Goal: Task Accomplishment & Management: Use online tool/utility

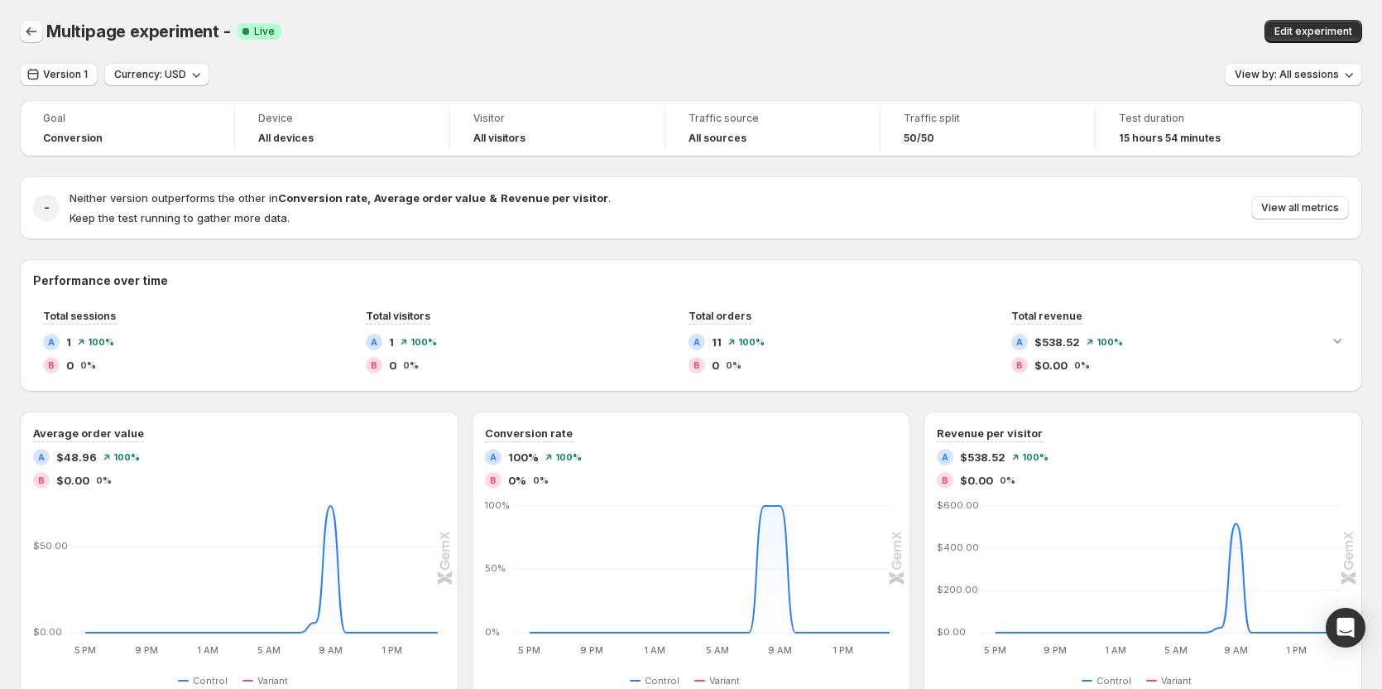
click at [22, 29] on button "Back" at bounding box center [31, 31] width 23 height 23
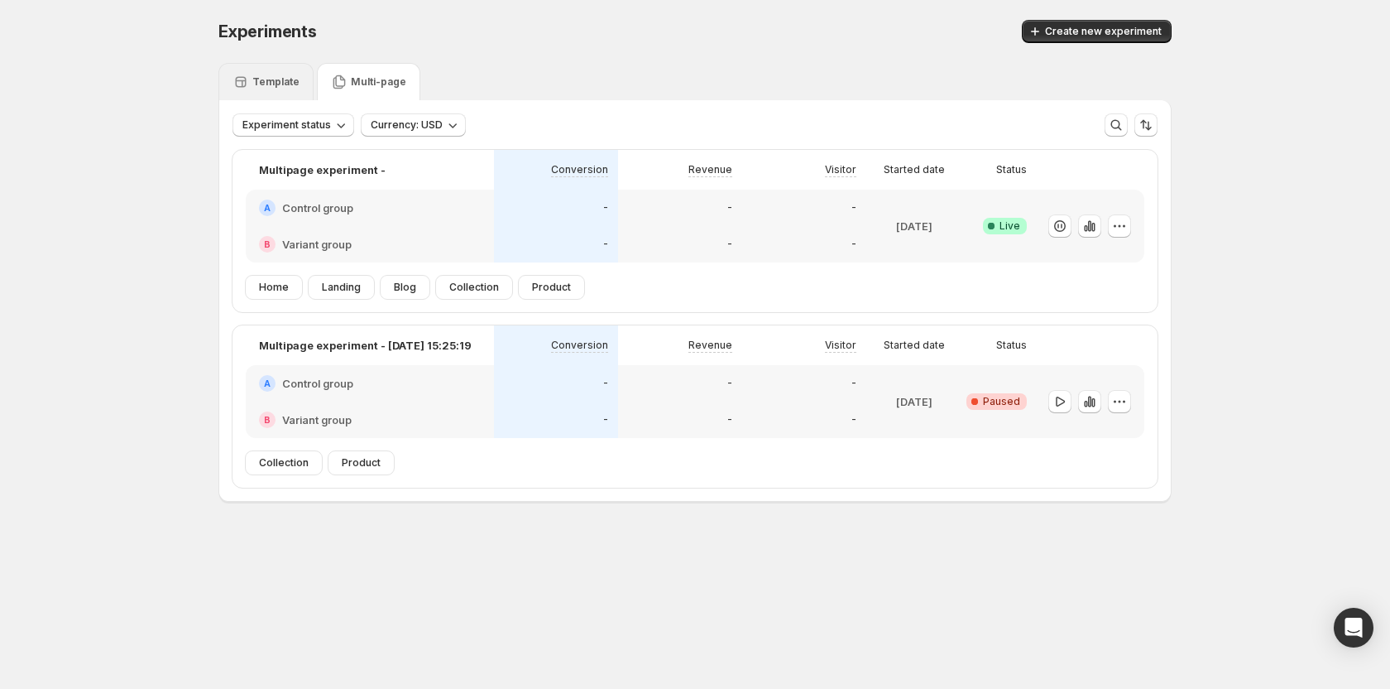
click at [289, 74] on div "Template" at bounding box center [266, 82] width 67 height 17
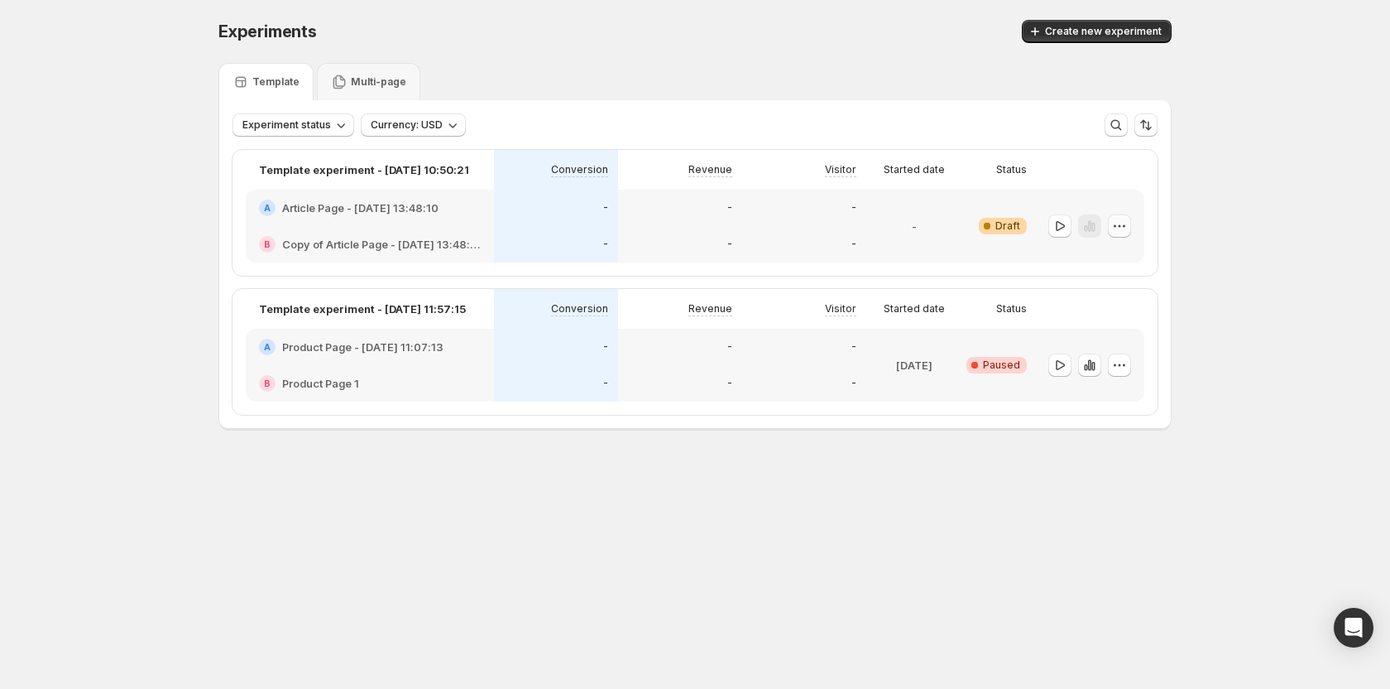
click at [1126, 228] on icon "button" at bounding box center [1119, 226] width 17 height 17
click at [1101, 253] on span "Edit" at bounding box center [1100, 259] width 18 height 13
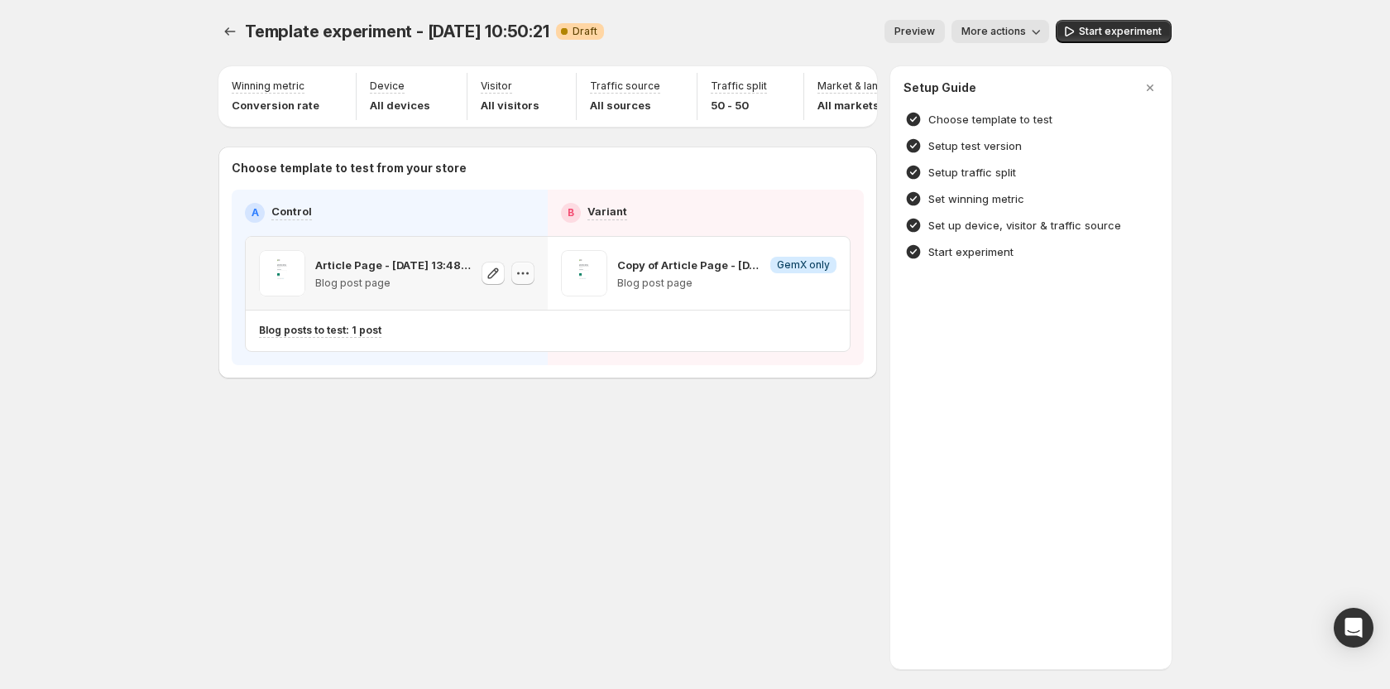
click at [515, 279] on icon "button" at bounding box center [523, 273] width 17 height 17
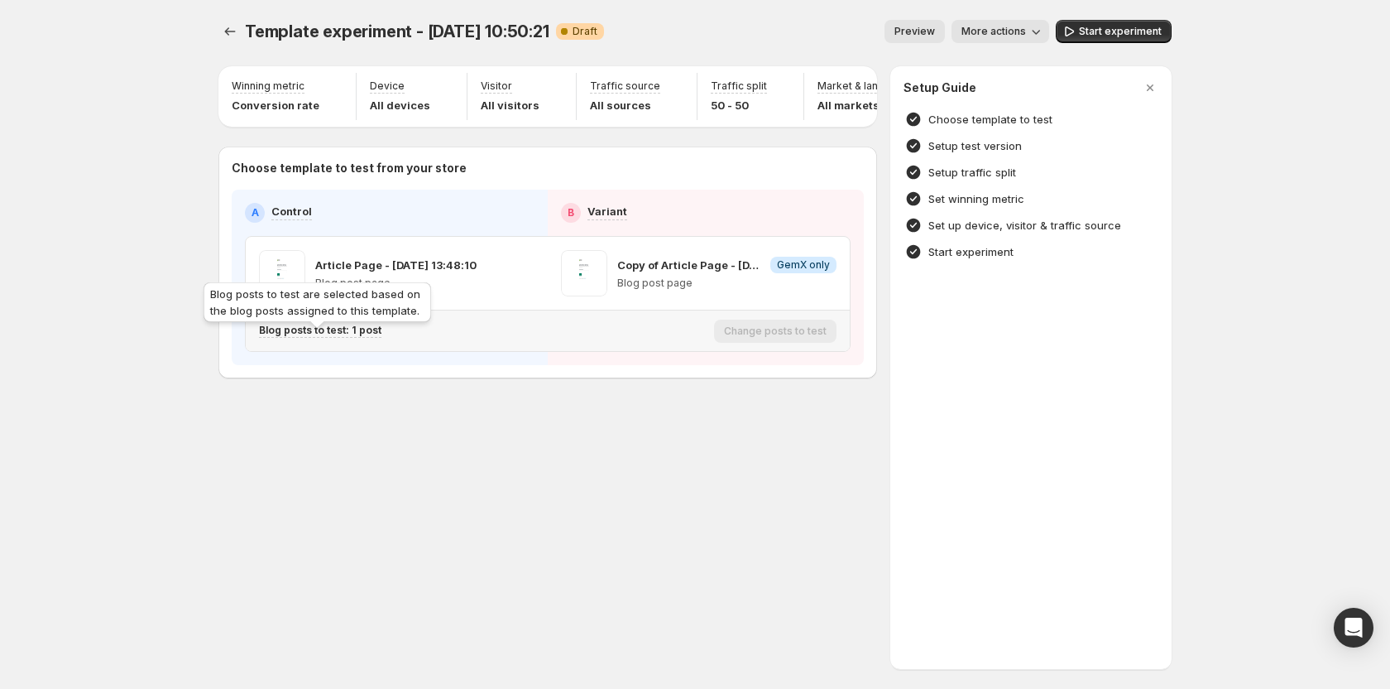
click at [342, 331] on div "Blog posts to test are selected based on the blog posts assigned to this templa…" at bounding box center [317, 305] width 234 height 53
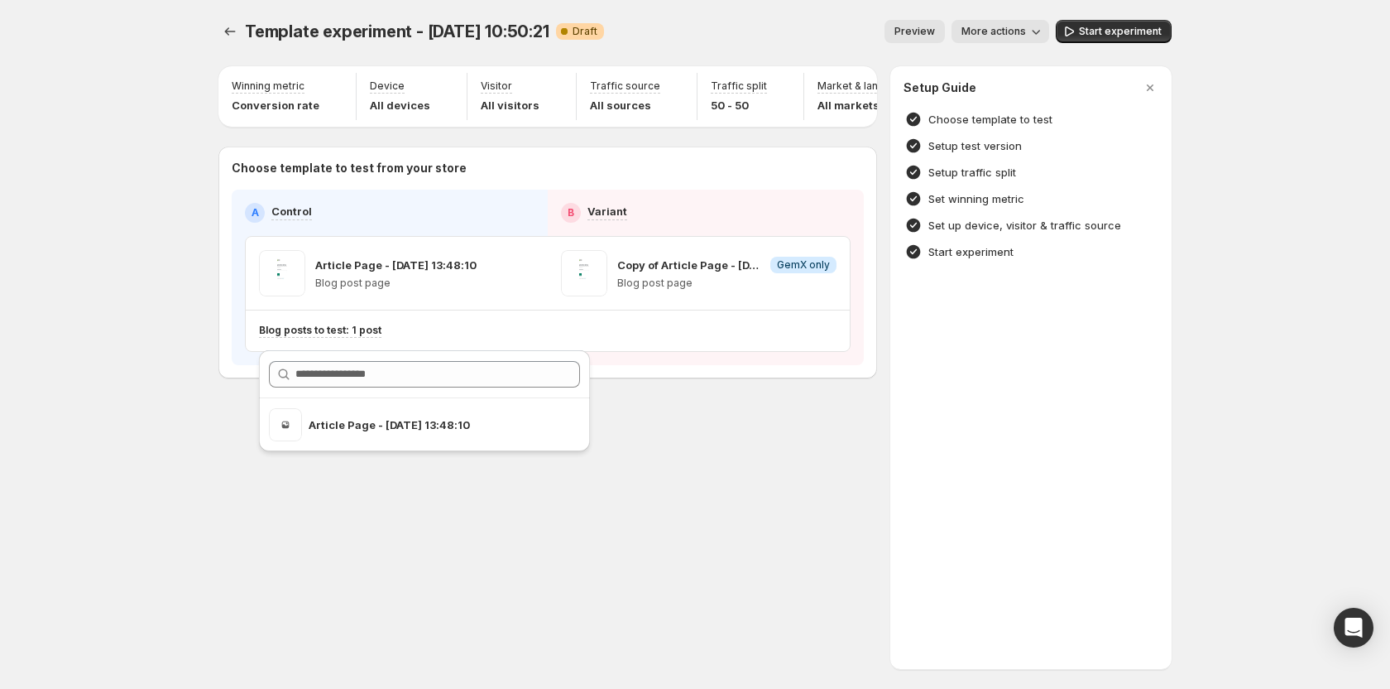
click at [306, 468] on div "Template experiment - Aug 1, 10:50:21. This page is ready Template experiment -…" at bounding box center [695, 234] width 993 height 468
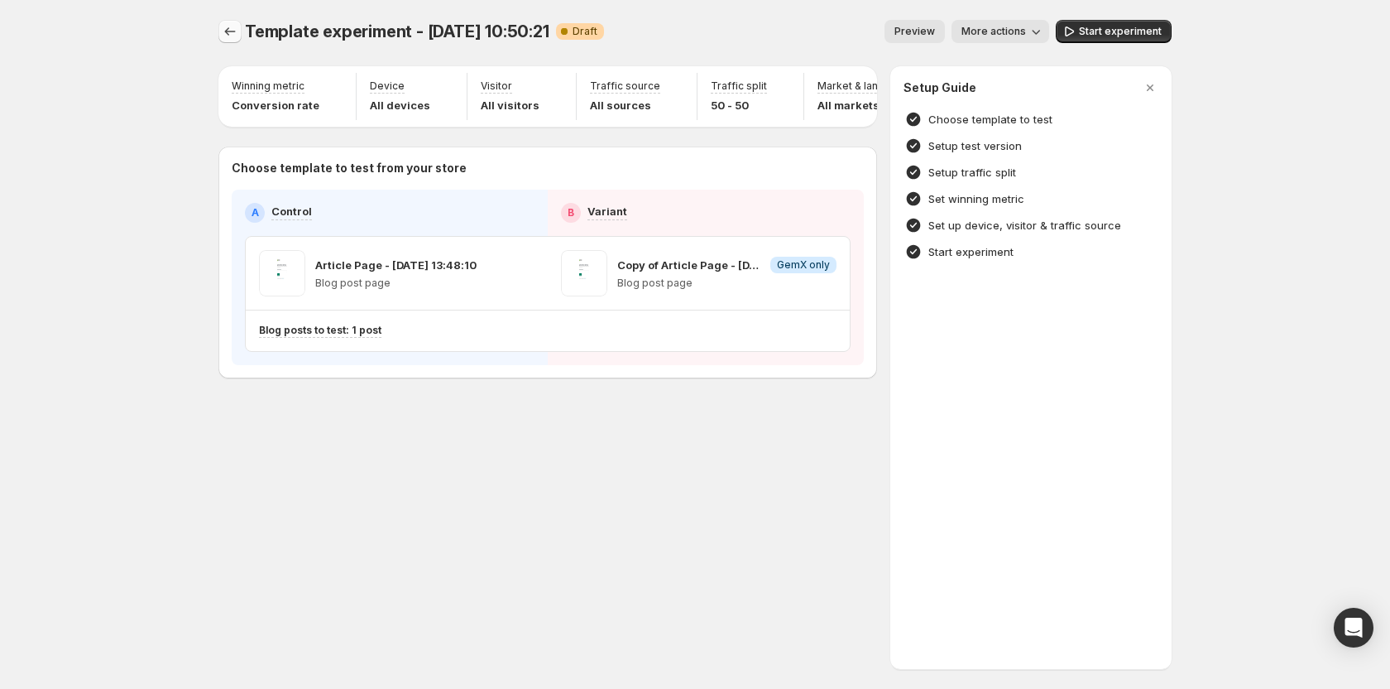
click at [227, 32] on icon "Experiments" at bounding box center [230, 31] width 11 height 8
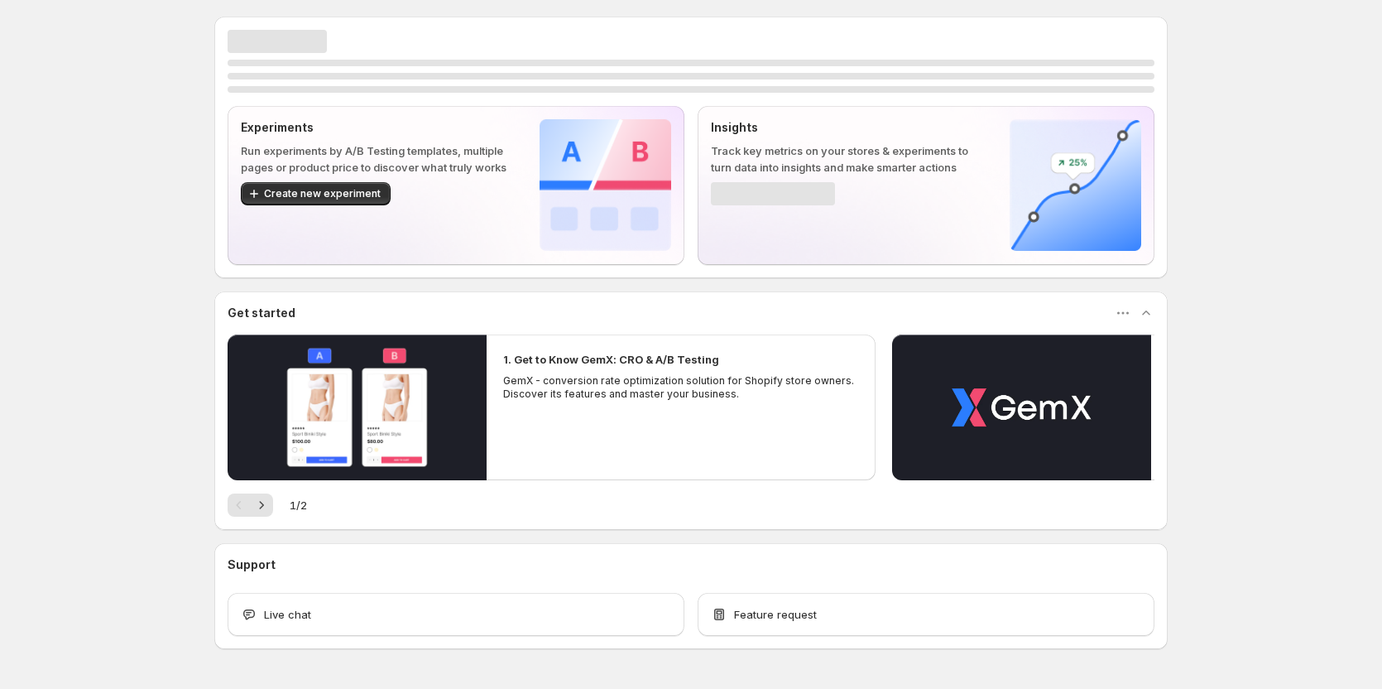
scroll to position [35, 0]
